Goal: Obtain resource: Download file/media

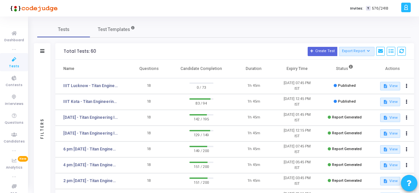
scroll to position [21, 0]
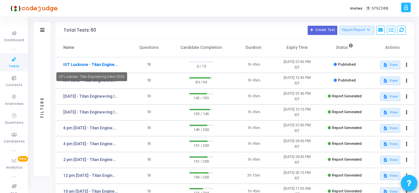
click at [98, 63] on link "IIIT Lucknow - Titan Engineering Intern 2026" at bounding box center [90, 65] width 55 height 6
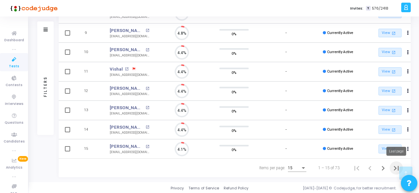
click at [396, 168] on icon "Last page" at bounding box center [396, 168] width 5 height 5
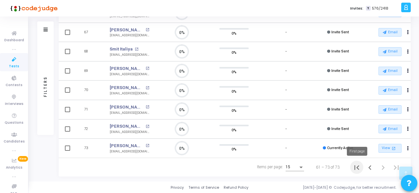
click at [355, 168] on icon "First page" at bounding box center [357, 167] width 5 height 5
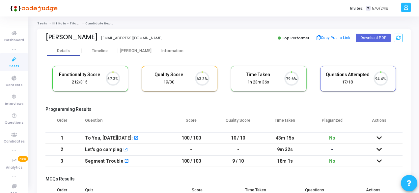
scroll to position [14, 16]
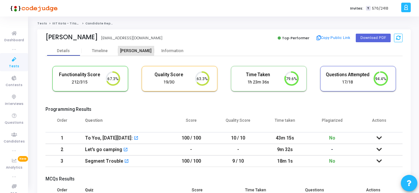
click at [129, 52] on div "[PERSON_NAME]" at bounding box center [136, 50] width 36 height 5
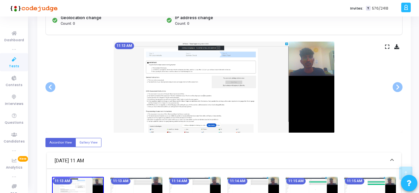
scroll to position [109, 0]
click at [398, 83] on span at bounding box center [398, 87] width 10 height 10
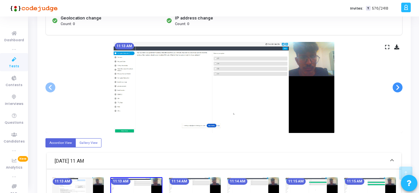
click at [398, 83] on span at bounding box center [398, 87] width 10 height 10
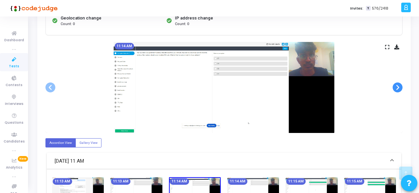
click at [398, 83] on span at bounding box center [398, 87] width 10 height 10
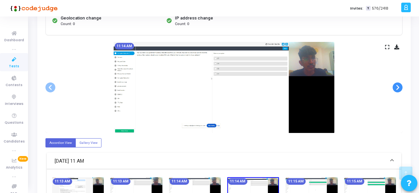
click at [398, 83] on span at bounding box center [398, 87] width 10 height 10
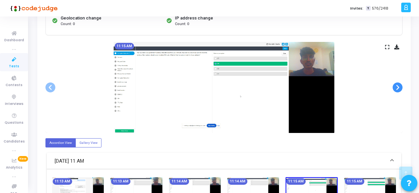
click at [398, 83] on span at bounding box center [398, 87] width 10 height 10
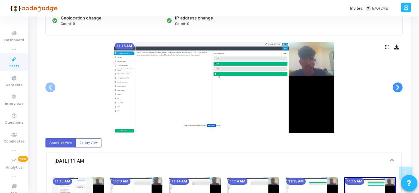
click at [398, 83] on span at bounding box center [398, 87] width 10 height 10
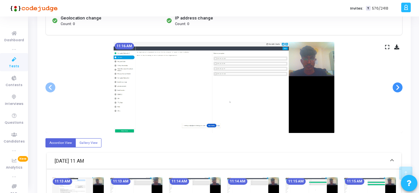
click at [398, 83] on span at bounding box center [398, 87] width 10 height 10
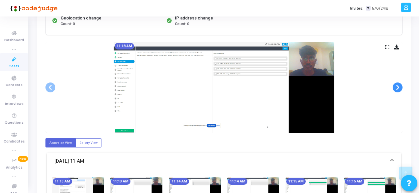
click at [398, 83] on span at bounding box center [398, 87] width 10 height 10
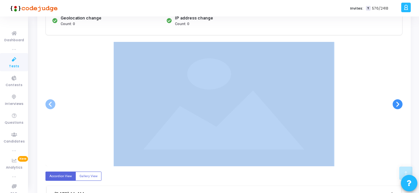
click at [398, 83] on div at bounding box center [224, 104] width 357 height 124
click at [374, 107] on div at bounding box center [224, 104] width 357 height 124
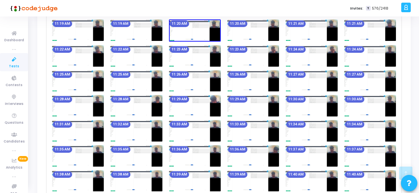
scroll to position [283, 0]
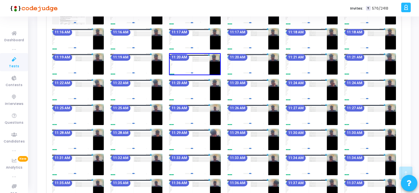
click at [234, 92] on img at bounding box center [254, 89] width 52 height 21
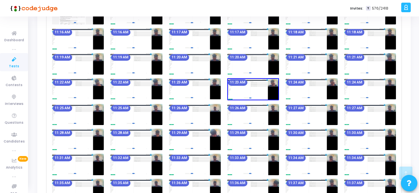
click at [234, 92] on img at bounding box center [254, 89] width 52 height 22
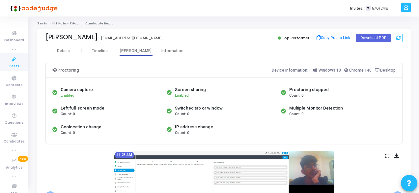
scroll to position [96, 0]
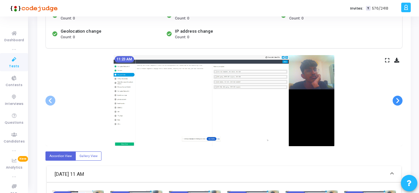
click at [399, 101] on span at bounding box center [398, 101] width 10 height 10
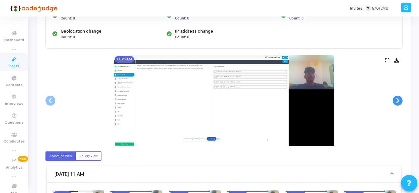
click at [399, 101] on span at bounding box center [398, 101] width 10 height 10
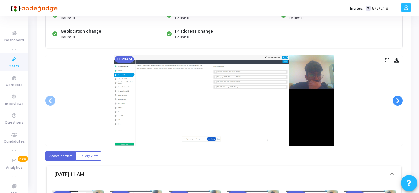
click at [399, 101] on span at bounding box center [398, 101] width 10 height 10
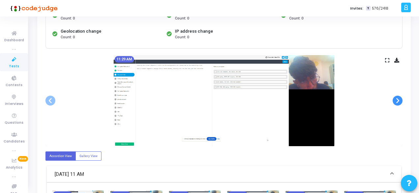
click at [399, 101] on span at bounding box center [398, 101] width 10 height 10
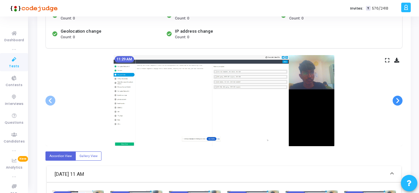
click at [399, 101] on span at bounding box center [398, 101] width 10 height 10
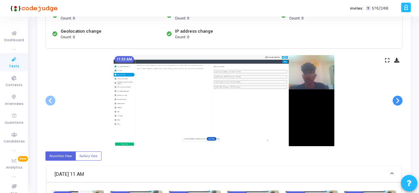
click at [399, 101] on span at bounding box center [398, 101] width 10 height 10
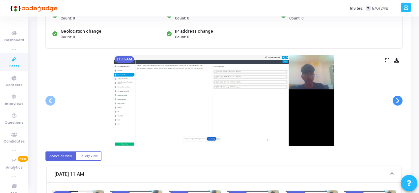
click at [399, 101] on span at bounding box center [398, 101] width 10 height 10
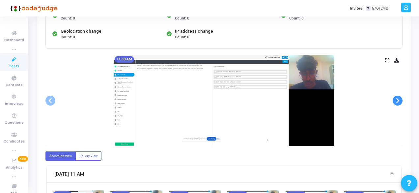
click at [399, 101] on span at bounding box center [398, 101] width 10 height 10
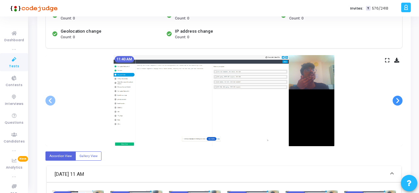
click at [399, 101] on span at bounding box center [398, 101] width 10 height 10
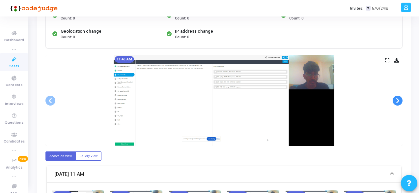
click at [399, 101] on span at bounding box center [398, 101] width 10 height 10
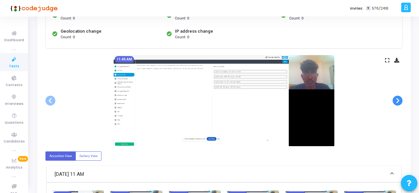
click at [399, 101] on span at bounding box center [398, 101] width 10 height 10
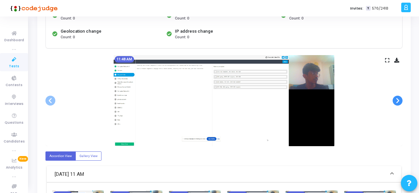
click at [399, 101] on span at bounding box center [398, 101] width 10 height 10
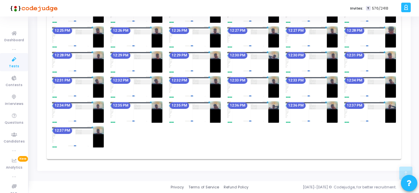
scroll to position [895, 0]
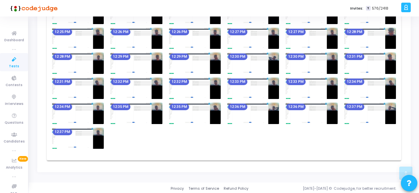
click at [237, 113] on img at bounding box center [254, 113] width 52 height 21
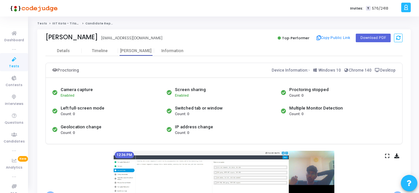
scroll to position [101, 0]
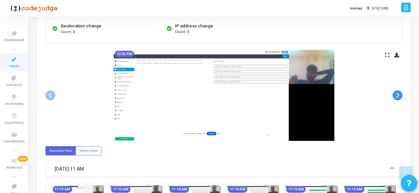
click at [398, 96] on span at bounding box center [398, 95] width 10 height 10
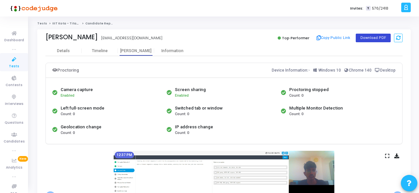
click at [370, 37] on button "Download PDF" at bounding box center [373, 38] width 35 height 9
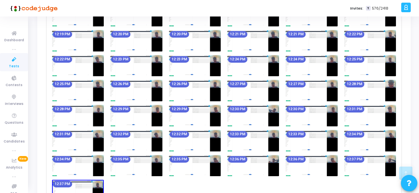
scroll to position [842, 0]
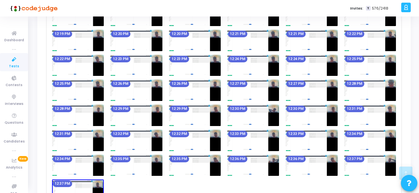
click at [242, 126] on div "12:00 PM 12:00 PM 12:01 PM 12:01 PM 12:02 PM 12:03 PM 12:03 PM 12:04 PM 12:04 P…" at bounding box center [224, 42] width 351 height 325
click at [245, 114] on img at bounding box center [254, 115] width 52 height 21
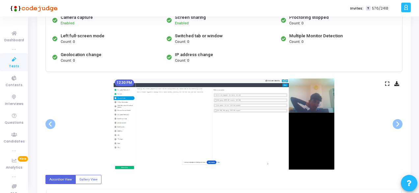
scroll to position [73, 0]
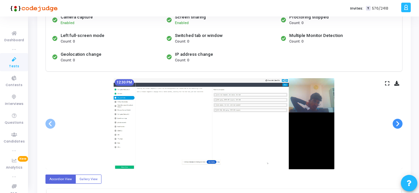
click at [399, 123] on span at bounding box center [398, 124] width 10 height 10
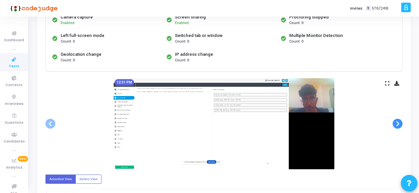
click at [399, 123] on span at bounding box center [398, 124] width 10 height 10
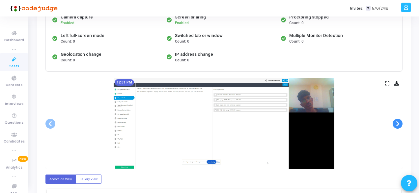
click at [399, 123] on span at bounding box center [398, 124] width 10 height 10
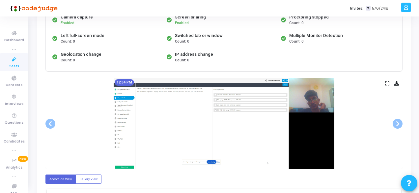
scroll to position [0, 0]
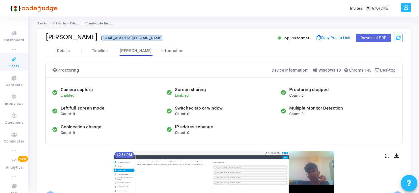
drag, startPoint x: 100, startPoint y: 38, endPoint x: 163, endPoint y: 36, distance: 63.0
click at [163, 36] on div "Shriyansh Singh 2022kuec2030@iiitkota.ac.in" at bounding box center [133, 38] width 175 height 10
copy div "2022kuec2030@iiitkota.ac.in"
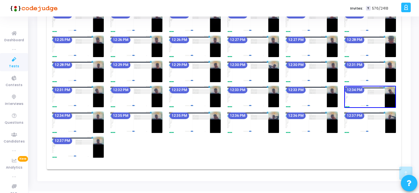
scroll to position [895, 0]
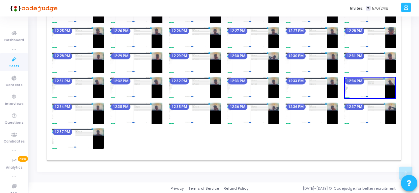
click at [191, 87] on img at bounding box center [195, 87] width 52 height 21
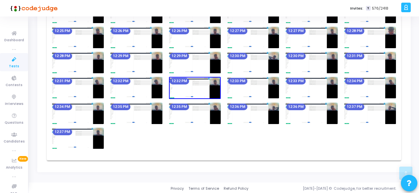
click at [301, 121] on img at bounding box center [312, 113] width 52 height 21
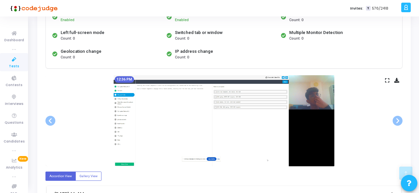
scroll to position [119, 0]
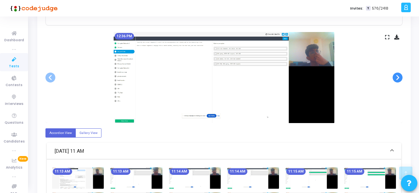
click at [394, 79] on span at bounding box center [398, 78] width 10 height 10
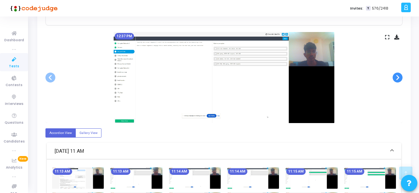
click at [398, 79] on span at bounding box center [398, 78] width 10 height 10
click at [52, 75] on span at bounding box center [51, 78] width 10 height 10
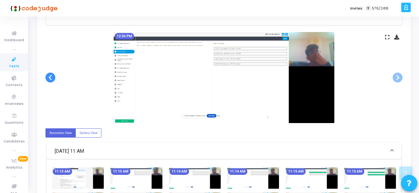
click at [52, 75] on span at bounding box center [51, 78] width 10 height 10
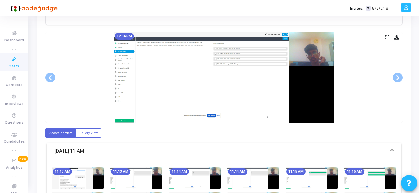
scroll to position [0, 0]
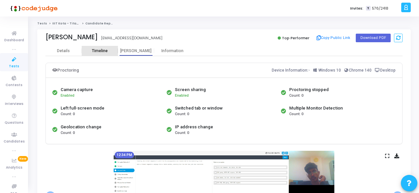
click at [102, 51] on div "Timeline" at bounding box center [100, 50] width 16 height 5
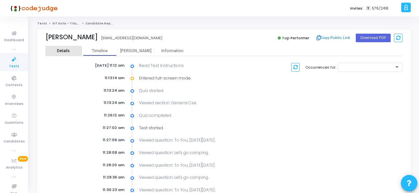
click at [63, 50] on div "Details" at bounding box center [63, 50] width 13 height 5
